Goal: Check status

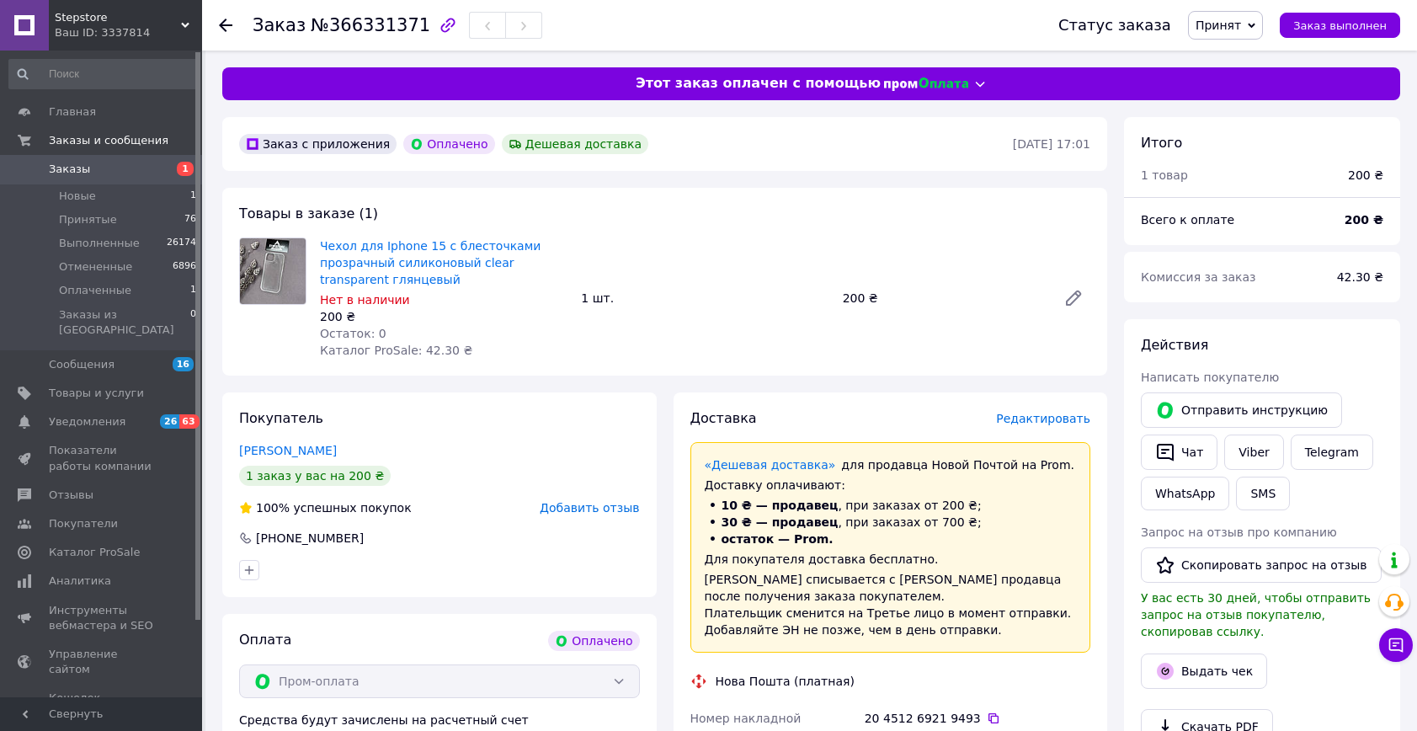
scroll to position [535, 0]
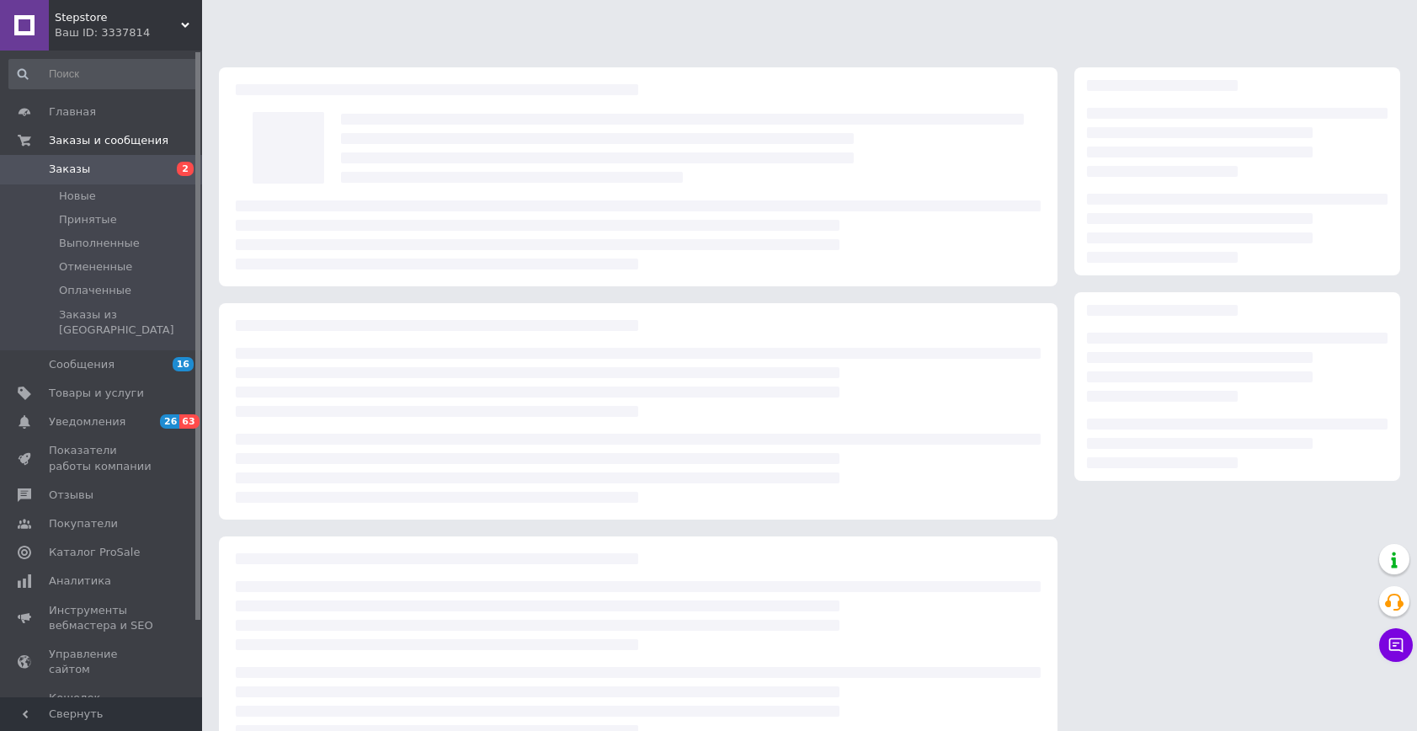
scroll to position [38, 0]
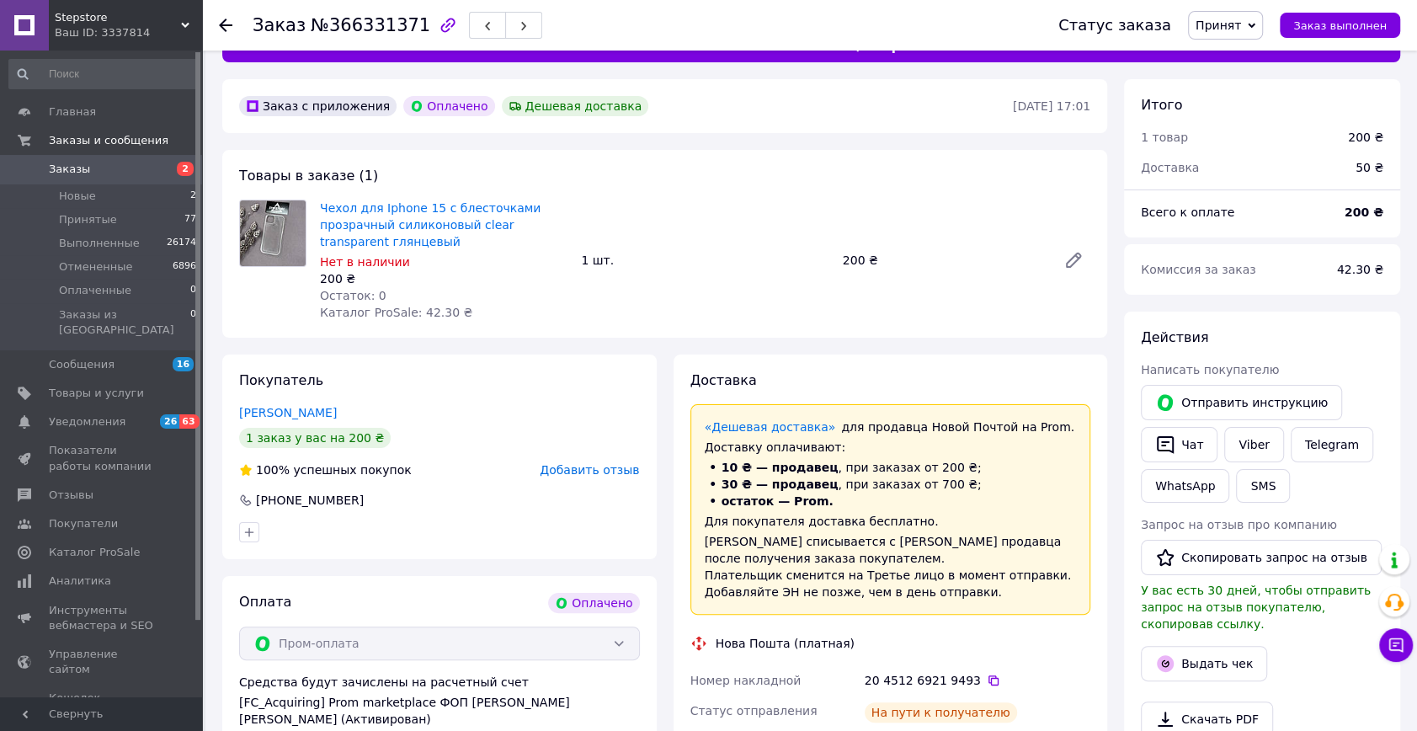
click at [98, 170] on span "Заказы" at bounding box center [102, 169] width 107 height 15
